Goal: Information Seeking & Learning: Learn about a topic

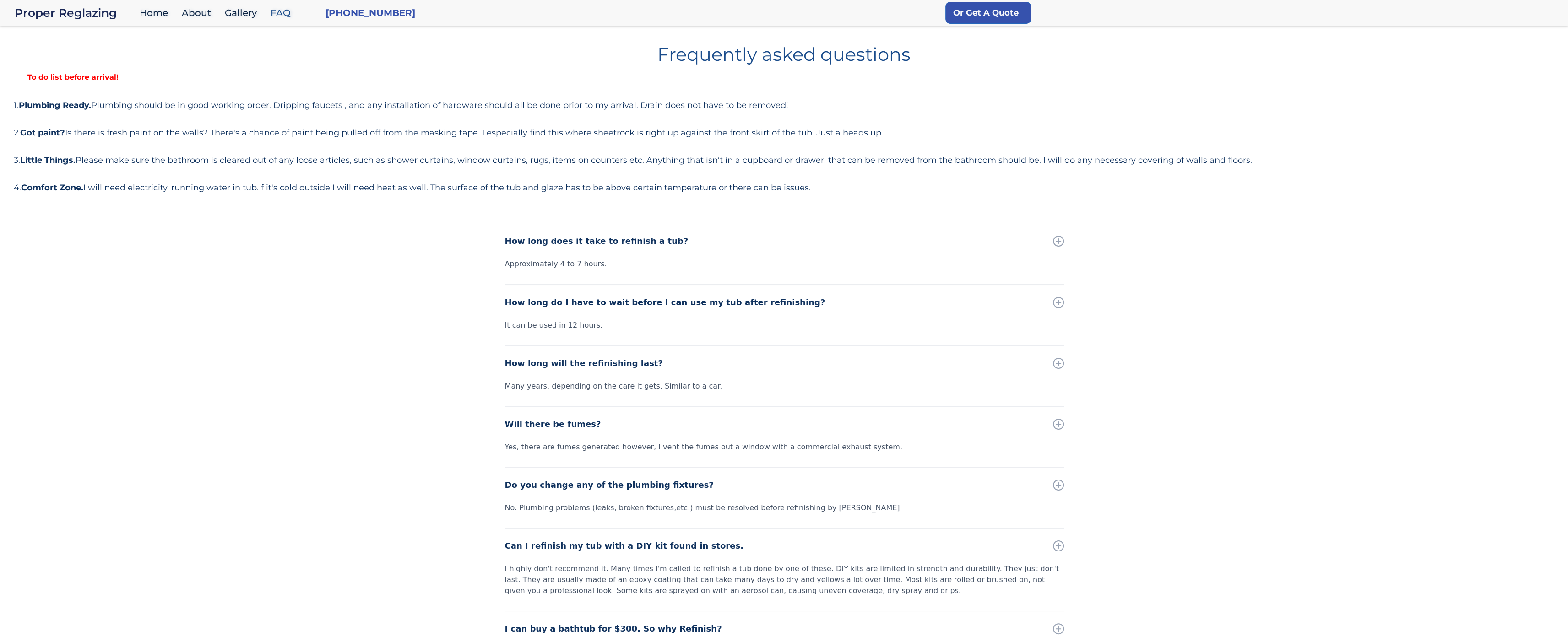
click at [76, 89] on div "Frequently asked questions To do list before arrival! 1. Plumbing Ready. Plumbi…" at bounding box center [784, 116] width 1540 height 156
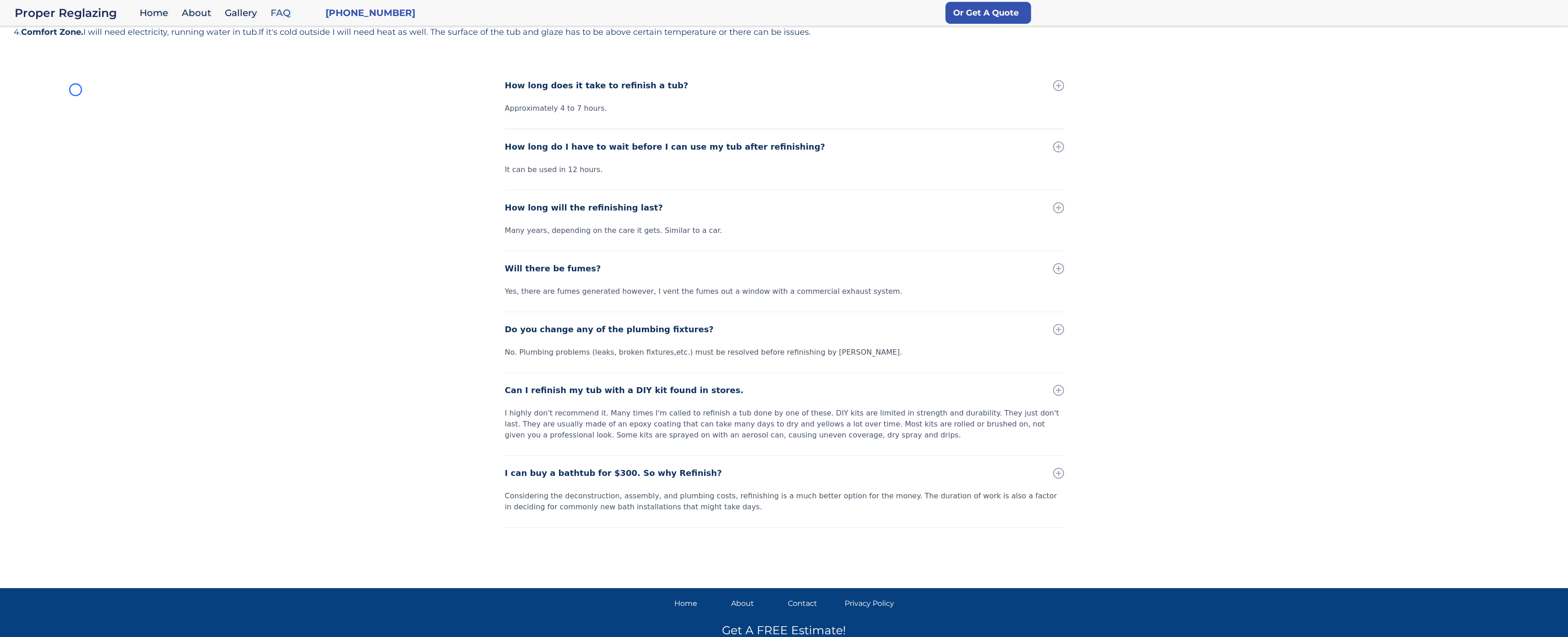
scroll to position [206, 0]
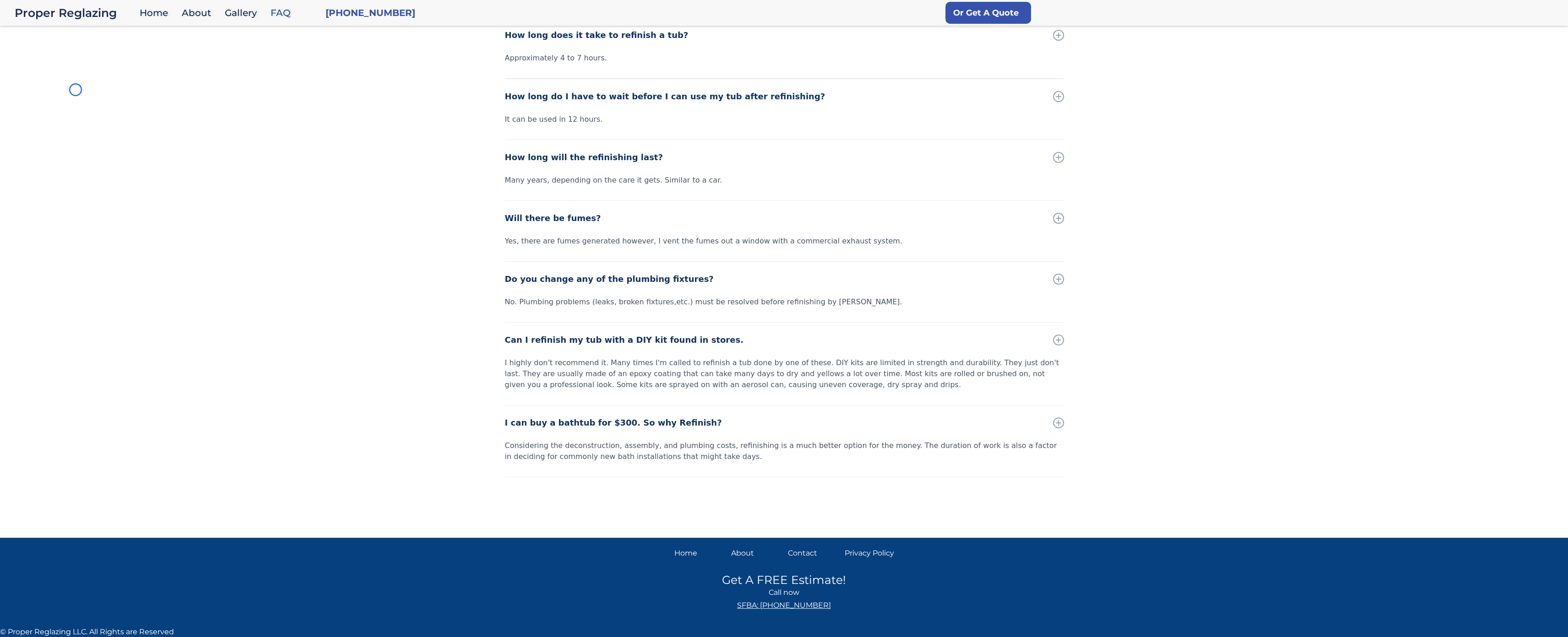
click at [76, 89] on div "How long does it take to refinish a tub? Approximately 4 to 7 hours. How long d…" at bounding box center [784, 273] width 1568 height 511
click at [63, 48] on div "How long does it take to refinish a tub? Approximately 4 to 7 hours. How long d…" at bounding box center [784, 273] width 1568 height 511
click at [63, 85] on div "How long does it take to refinish a tub? Approximately 4 to 7 hours. How long d…" at bounding box center [784, 273] width 1568 height 511
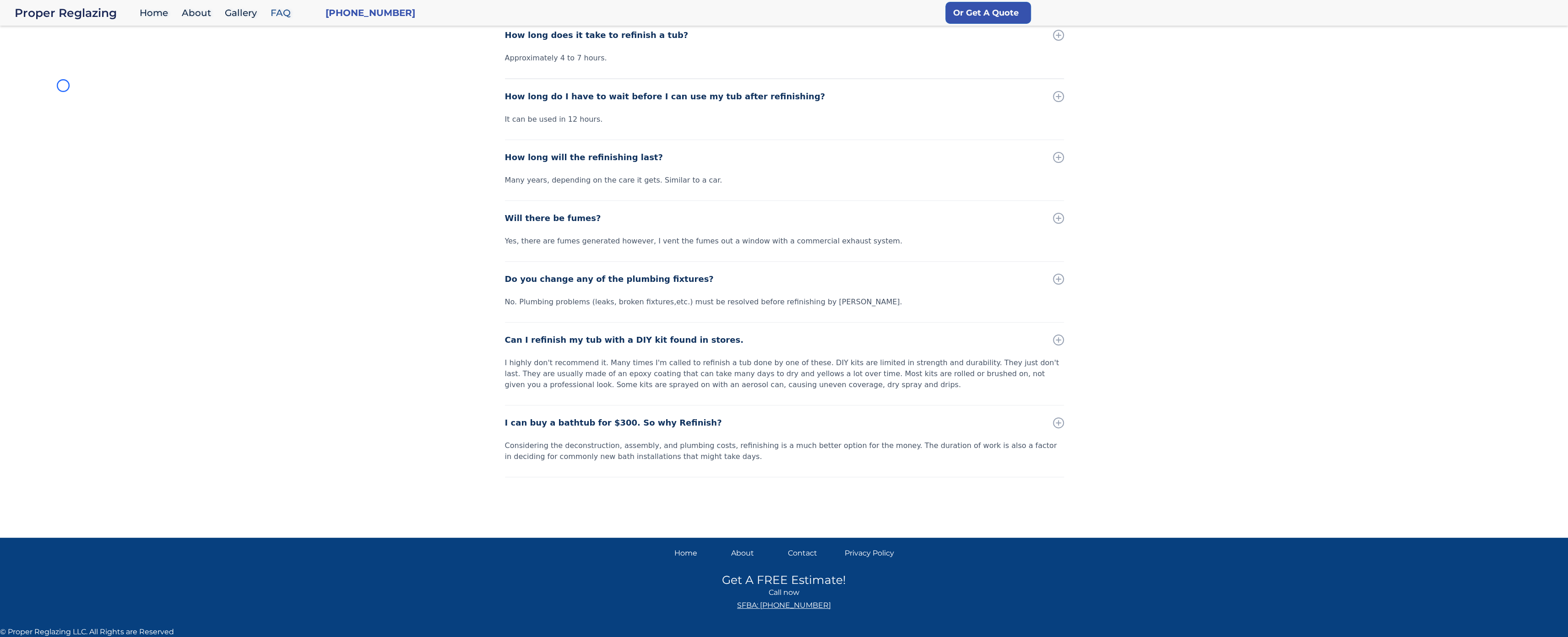
scroll to position [0, 0]
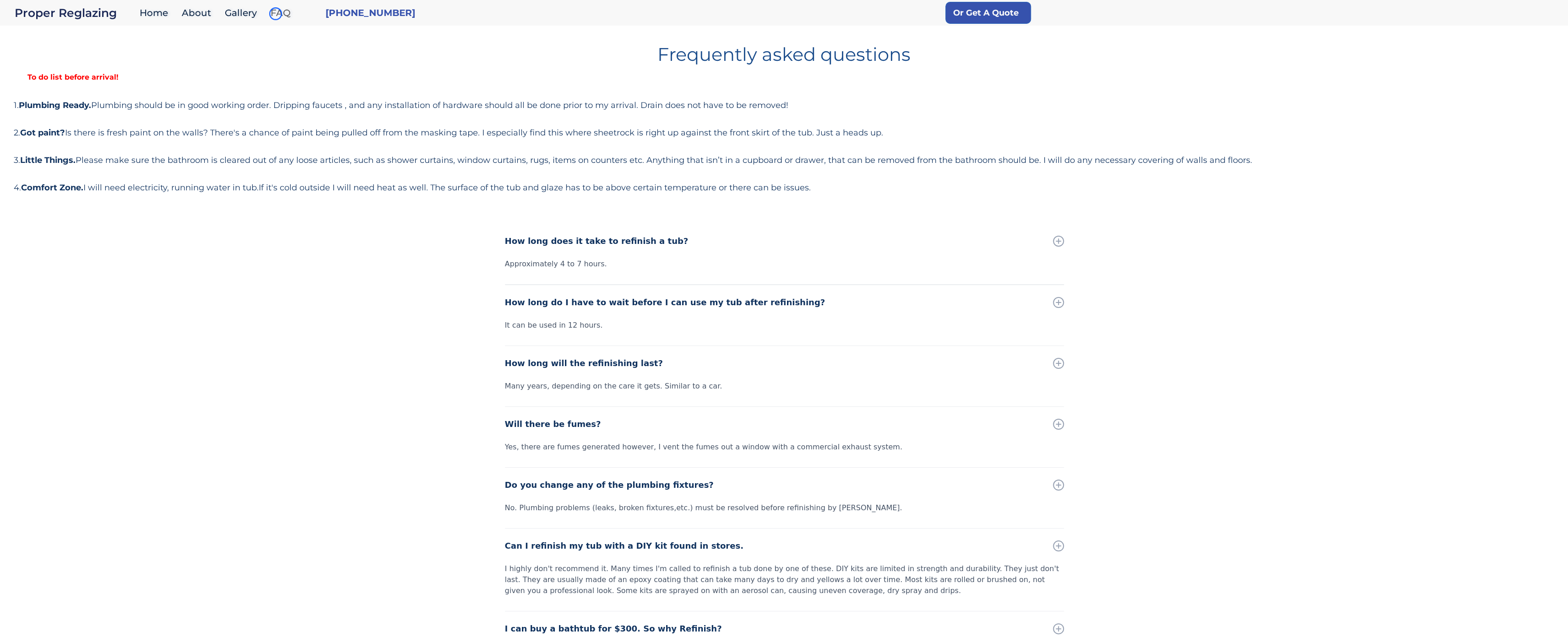
click at [276, 14] on link "FAQ" at bounding box center [283, 13] width 34 height 20
click at [77, 47] on h1 "Frequently asked questions" at bounding box center [784, 51] width 1540 height 26
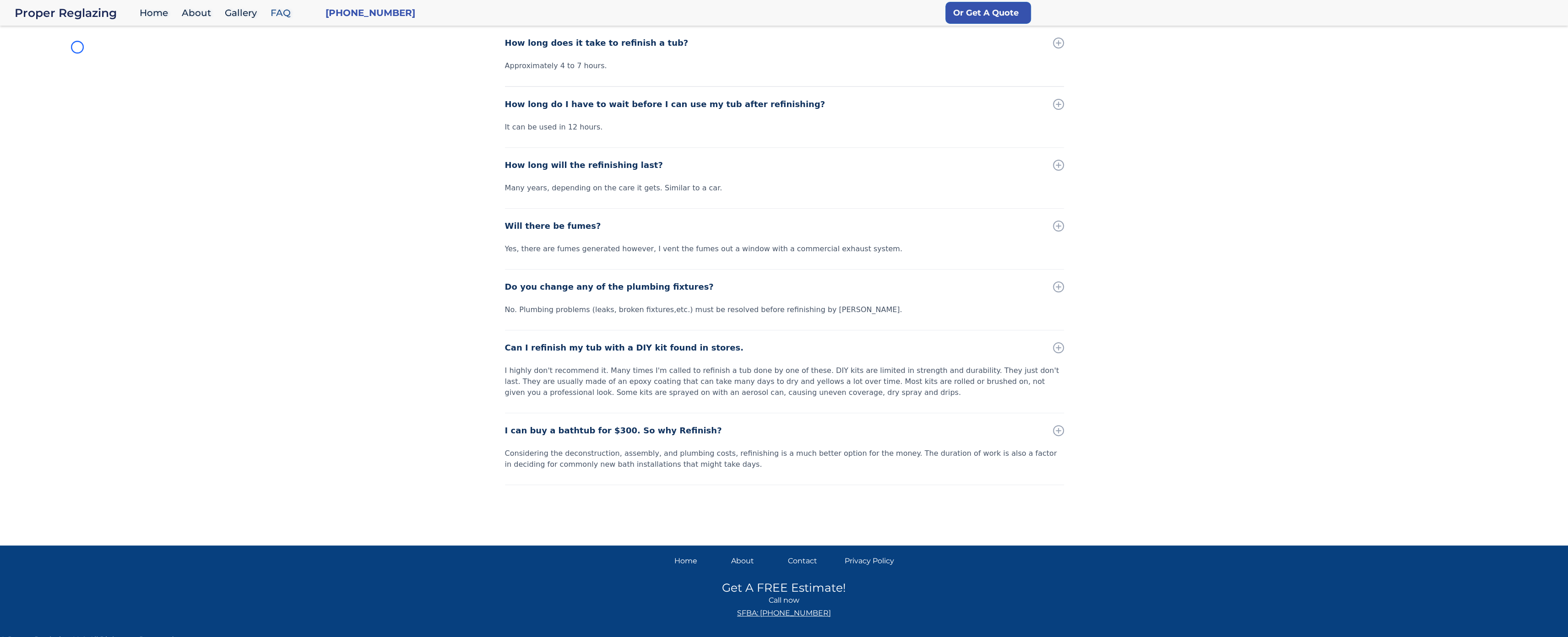
scroll to position [206, 0]
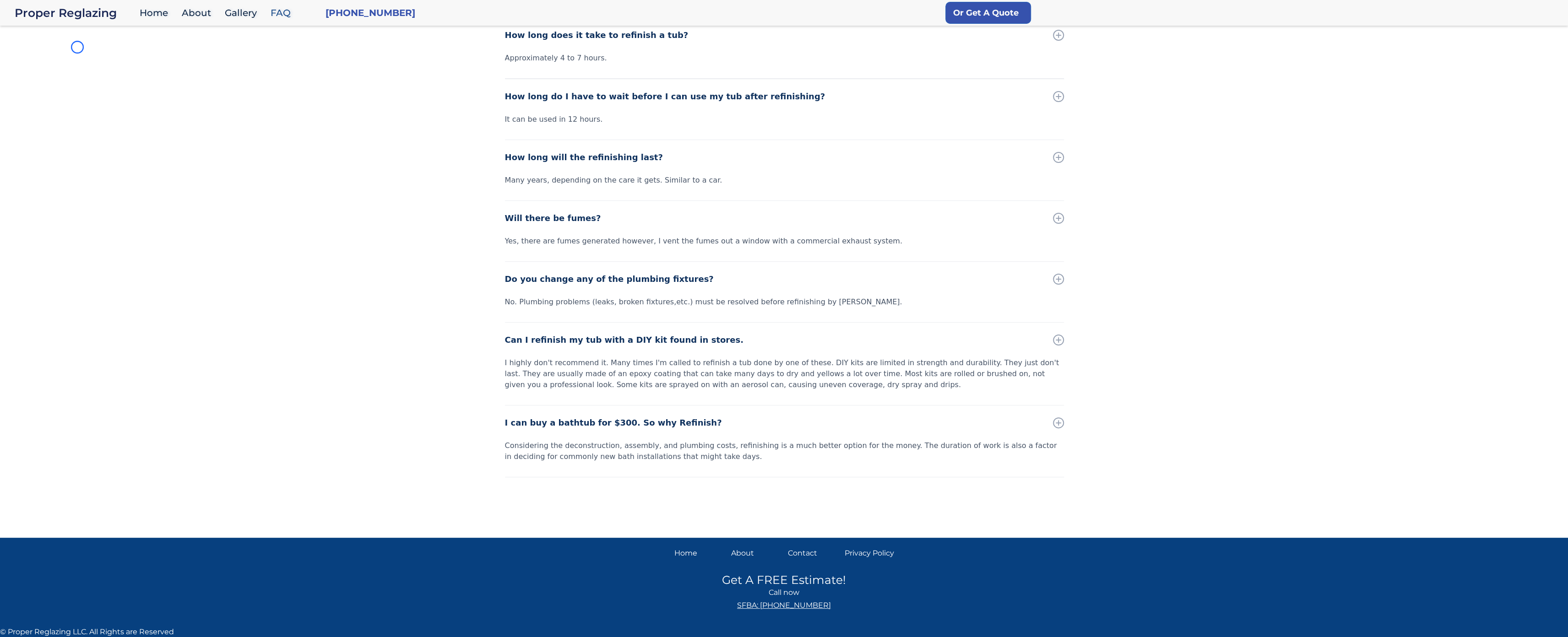
click at [77, 47] on div "How long does it take to refinish a tub? Approximately 4 to 7 hours. How long d…" at bounding box center [784, 273] width 1568 height 511
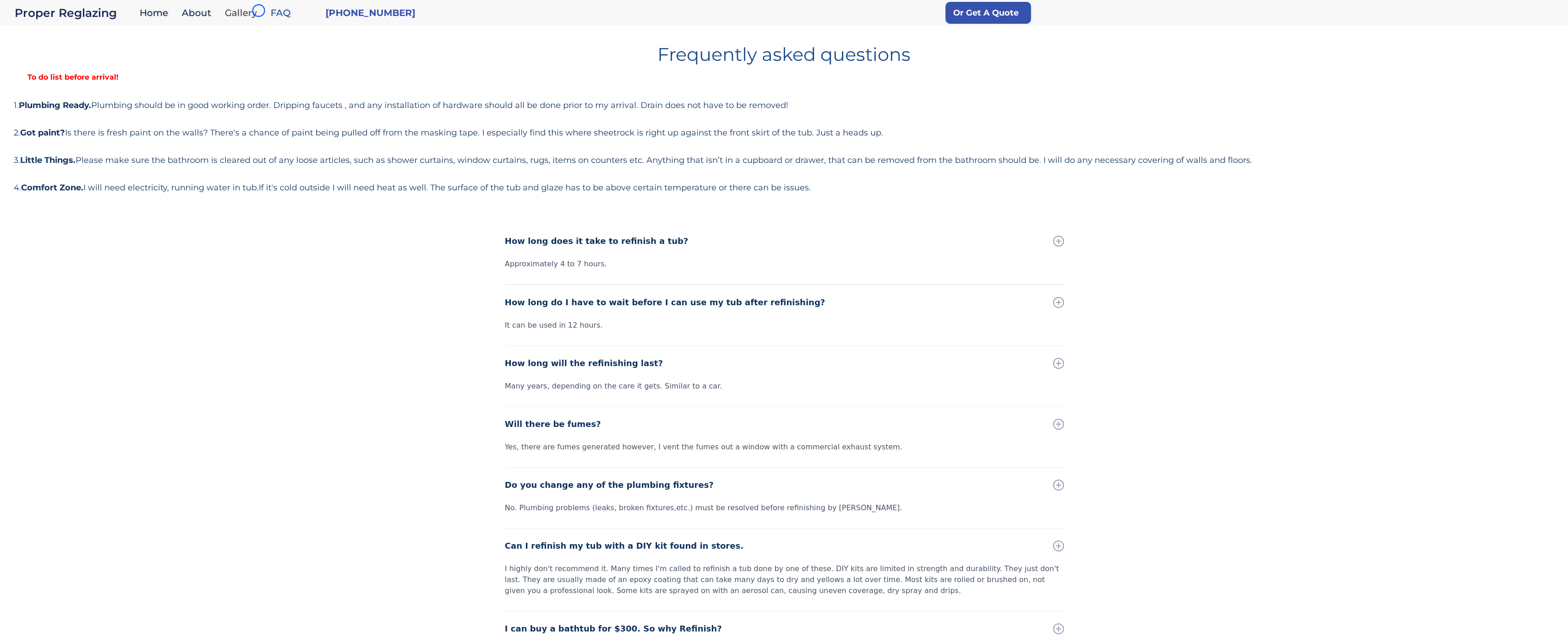
click at [259, 11] on link "Gallery" at bounding box center [243, 13] width 46 height 20
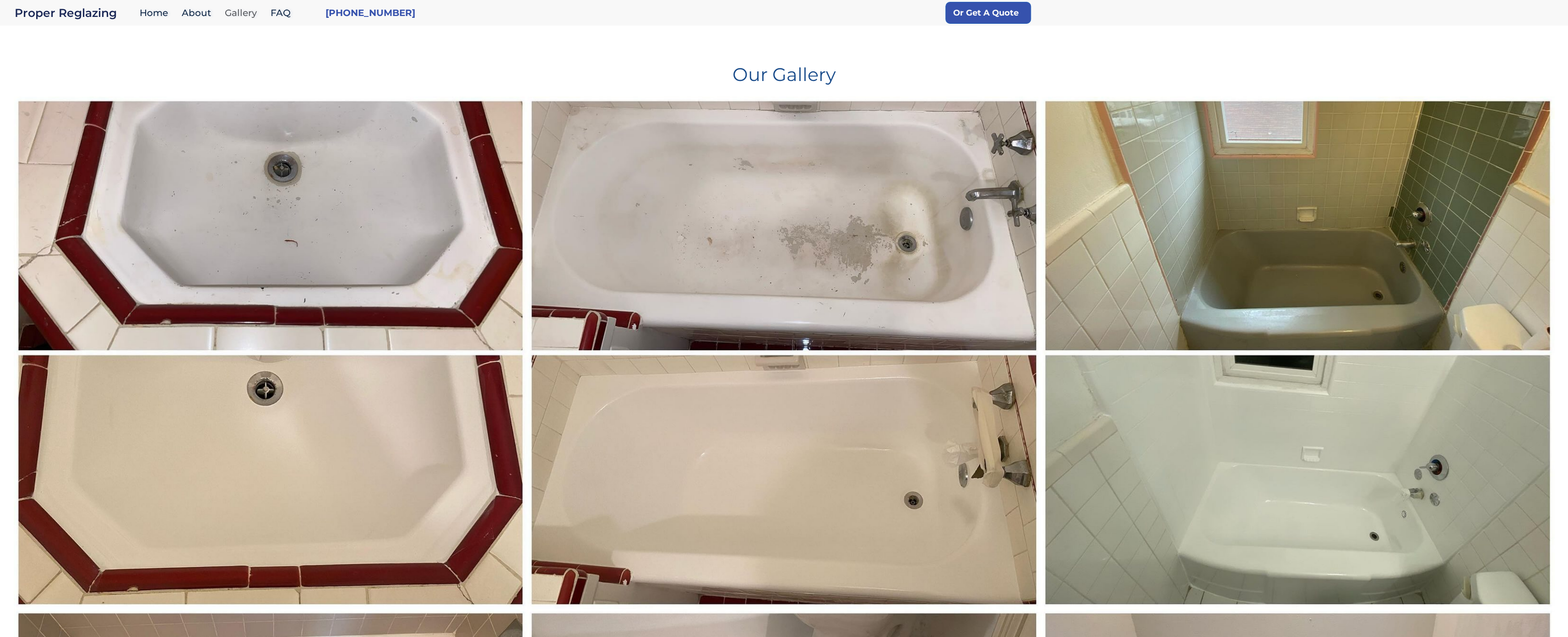
click at [259, 11] on link "Gallery" at bounding box center [243, 13] width 46 height 20
click at [53, 57] on div "Our Gallery" at bounding box center [784, 68] width 1540 height 59
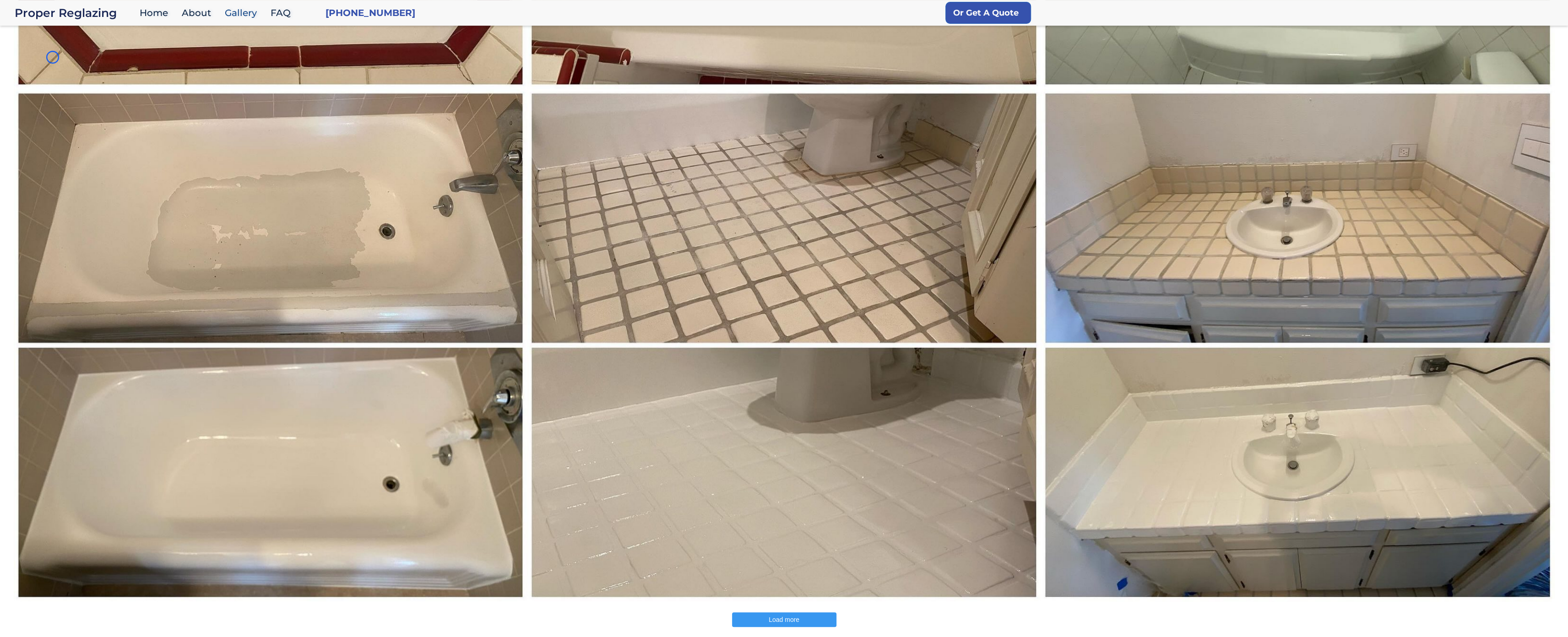
scroll to position [537, 0]
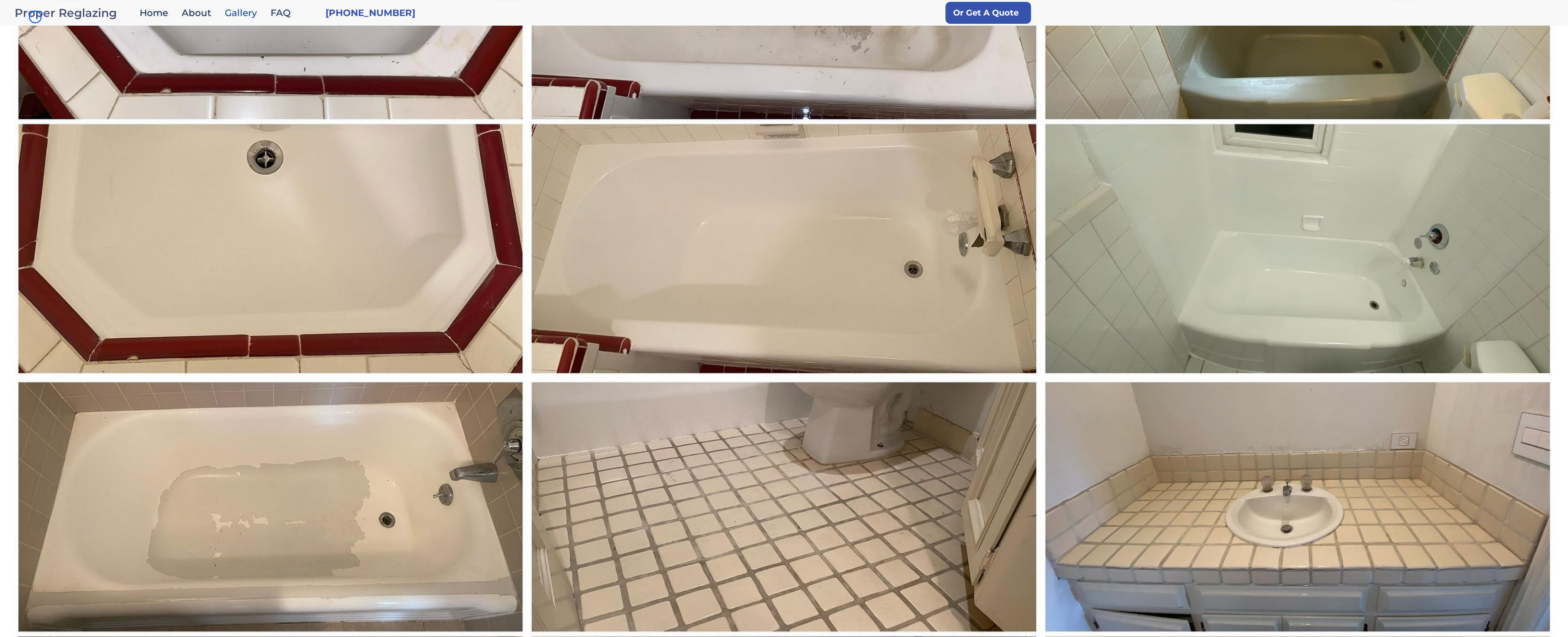
click at [35, 17] on div "Proper Reglazing" at bounding box center [75, 13] width 120 height 13
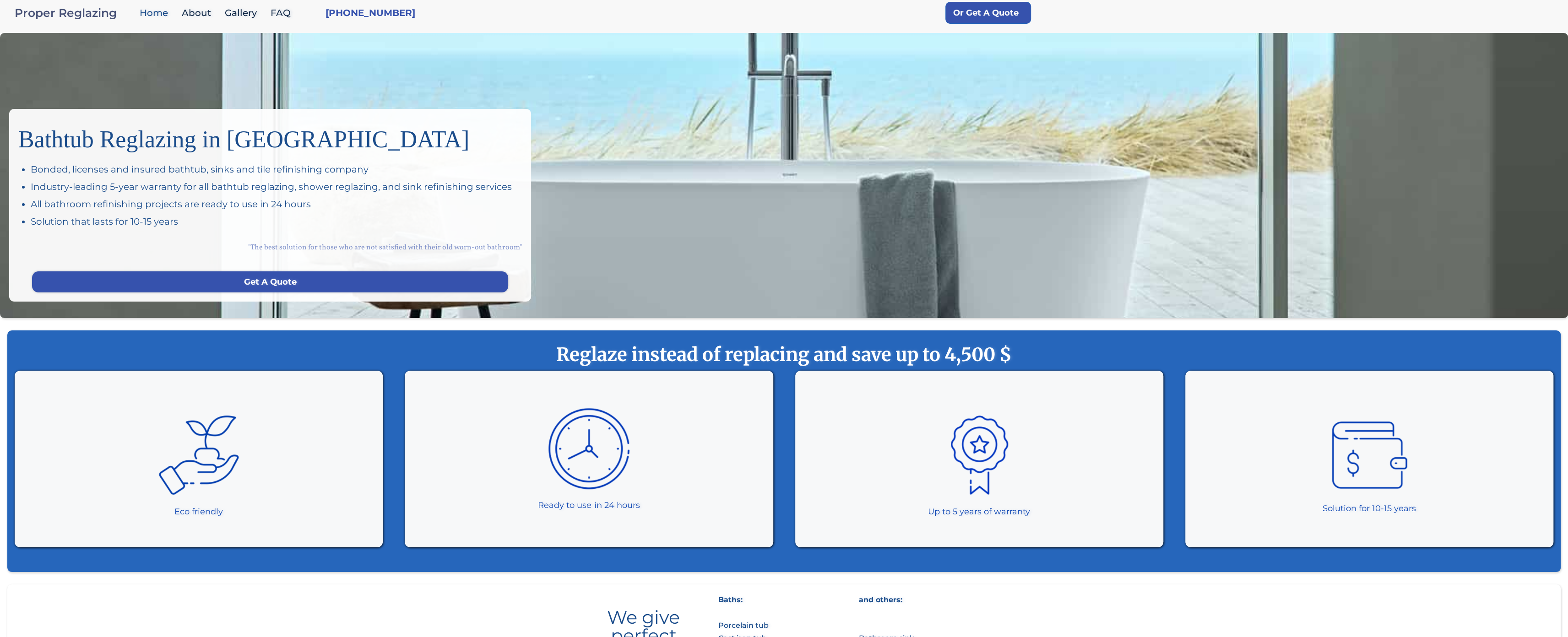
click at [35, 17] on div "Proper Reglazing" at bounding box center [75, 13] width 120 height 13
click at [83, 82] on div "Bathtub Reglazing in [GEOGRAPHIC_DATA] Bonded, licenses and insured bathtub, si…" at bounding box center [784, 176] width 1568 height 285
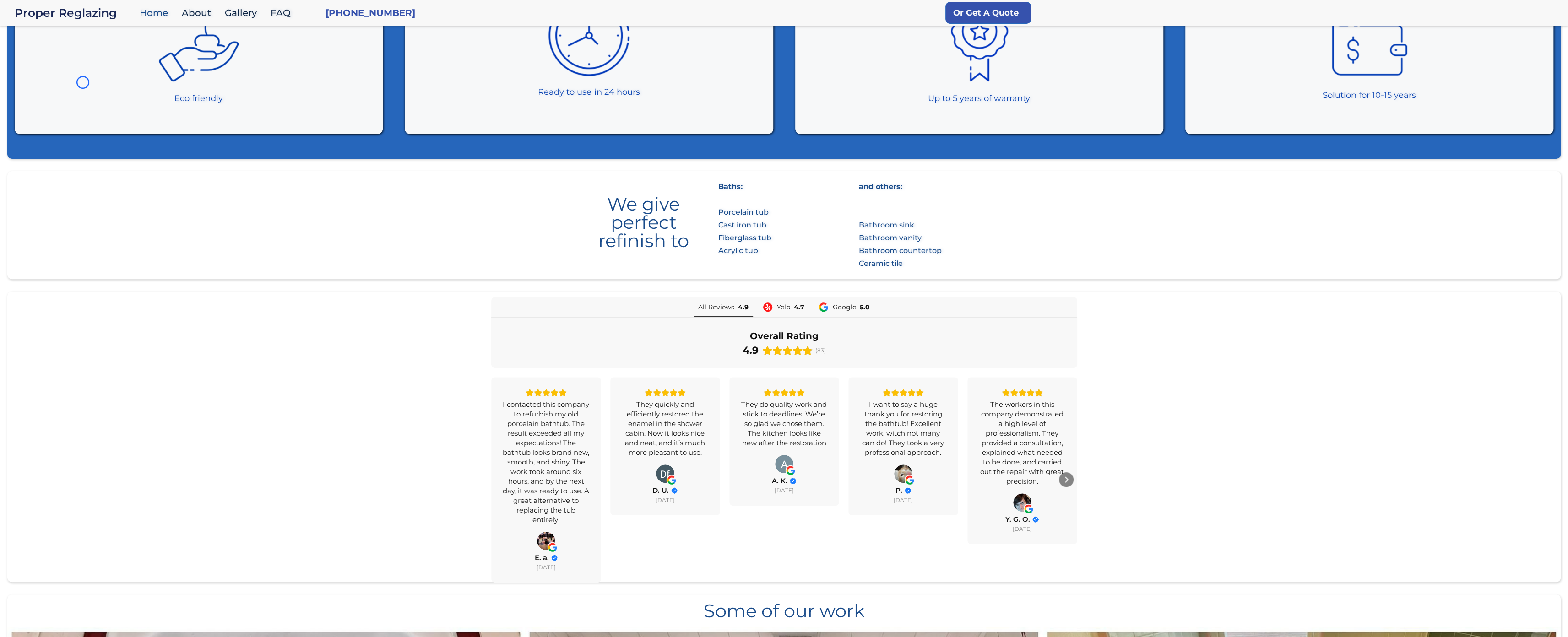
click at [83, 82] on div "Eco friendly" at bounding box center [199, 46] width 368 height 177
